Goal: Find specific page/section: Find specific page/section

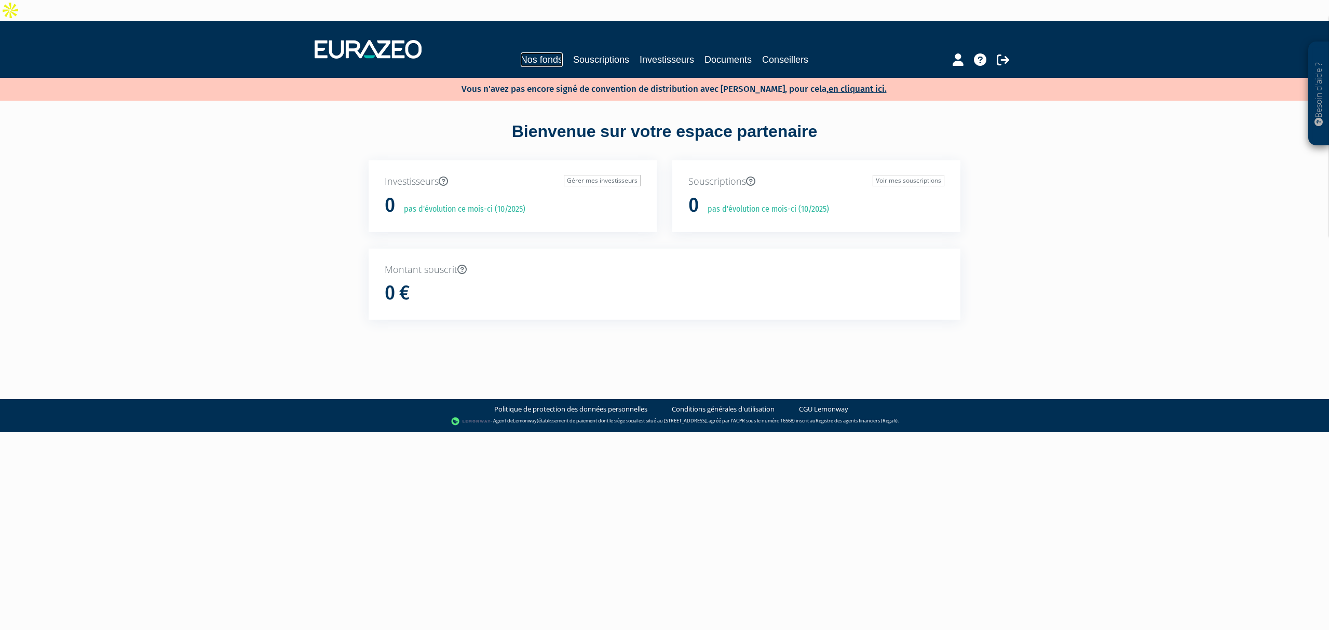
click at [534, 52] on link "Nos fonds" at bounding box center [542, 59] width 42 height 15
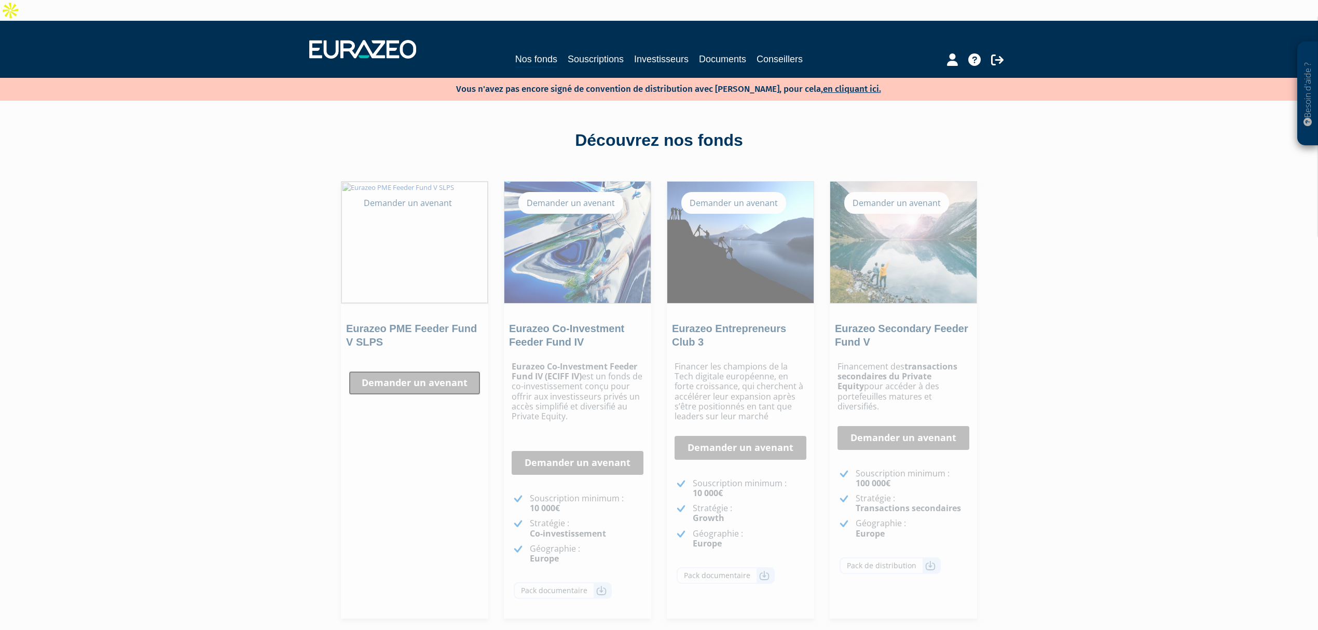
click at [414, 371] on link "Demander un avenant" at bounding box center [415, 383] width 132 height 24
